Goal: Transaction & Acquisition: Book appointment/travel/reservation

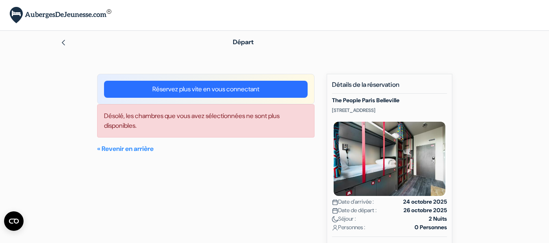
click at [214, 86] on link "Réservez plus vite en vous connectant" at bounding box center [205, 89] width 203 height 17
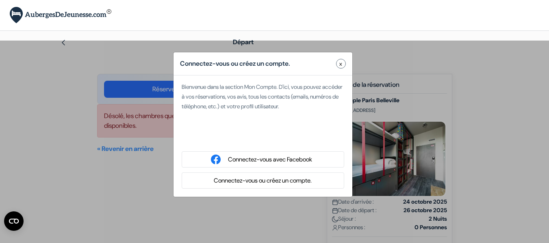
click at [346, 61] on div "Connectez-vous ou créez un compte. x" at bounding box center [262, 63] width 179 height 23
click at [339, 65] on button "x" at bounding box center [341, 64] width 10 height 10
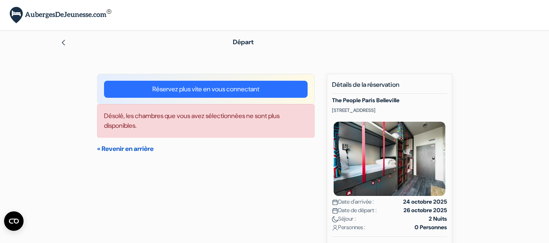
click at [151, 149] on link "« Revenir en arrière" at bounding box center [125, 149] width 56 height 9
click at [144, 148] on link "« Revenir en arrière" at bounding box center [125, 149] width 56 height 9
